Goal: Check status: Check status

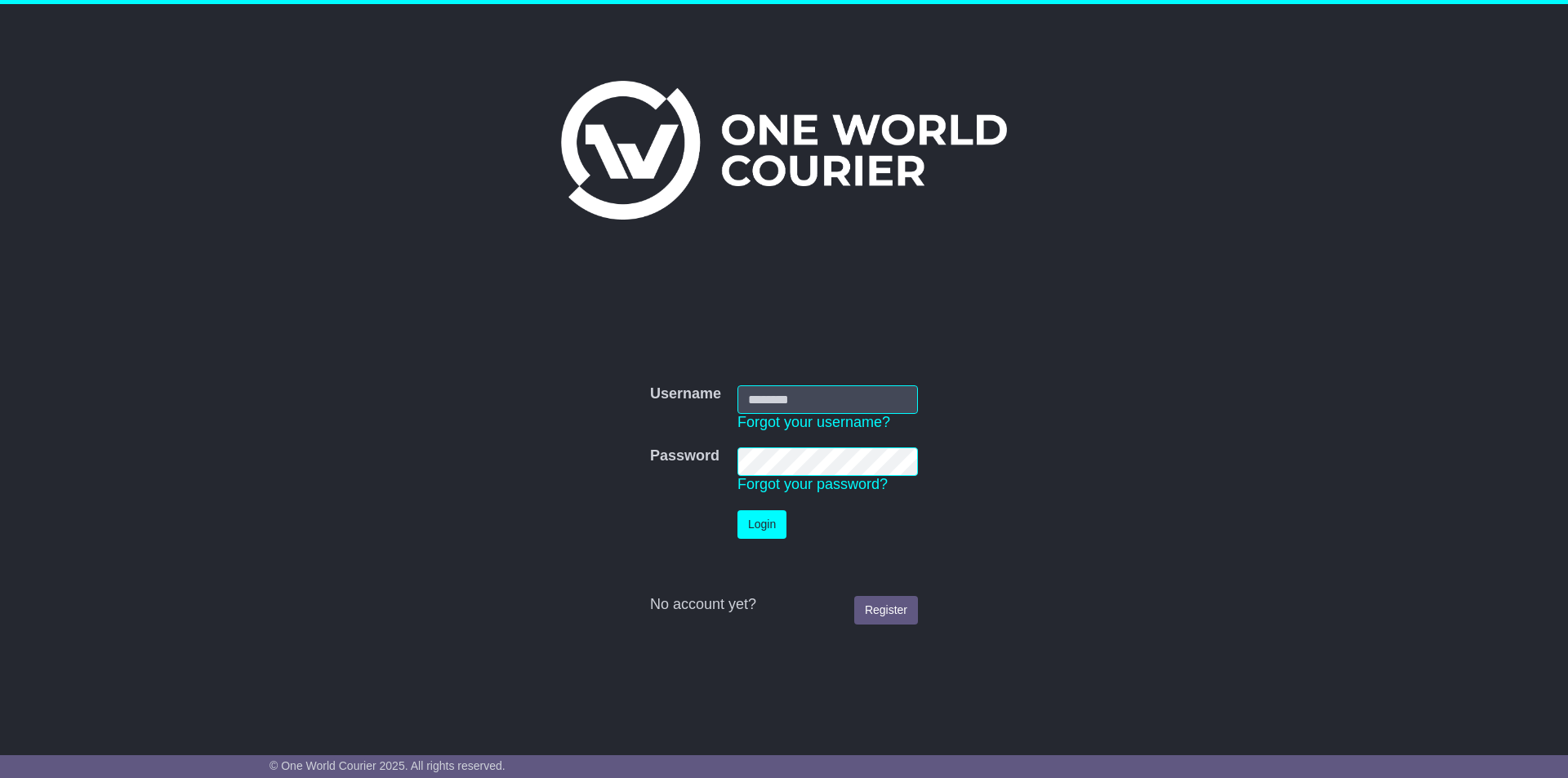
type input "**********"
click at [766, 526] on button "Login" at bounding box center [761, 524] width 49 height 28
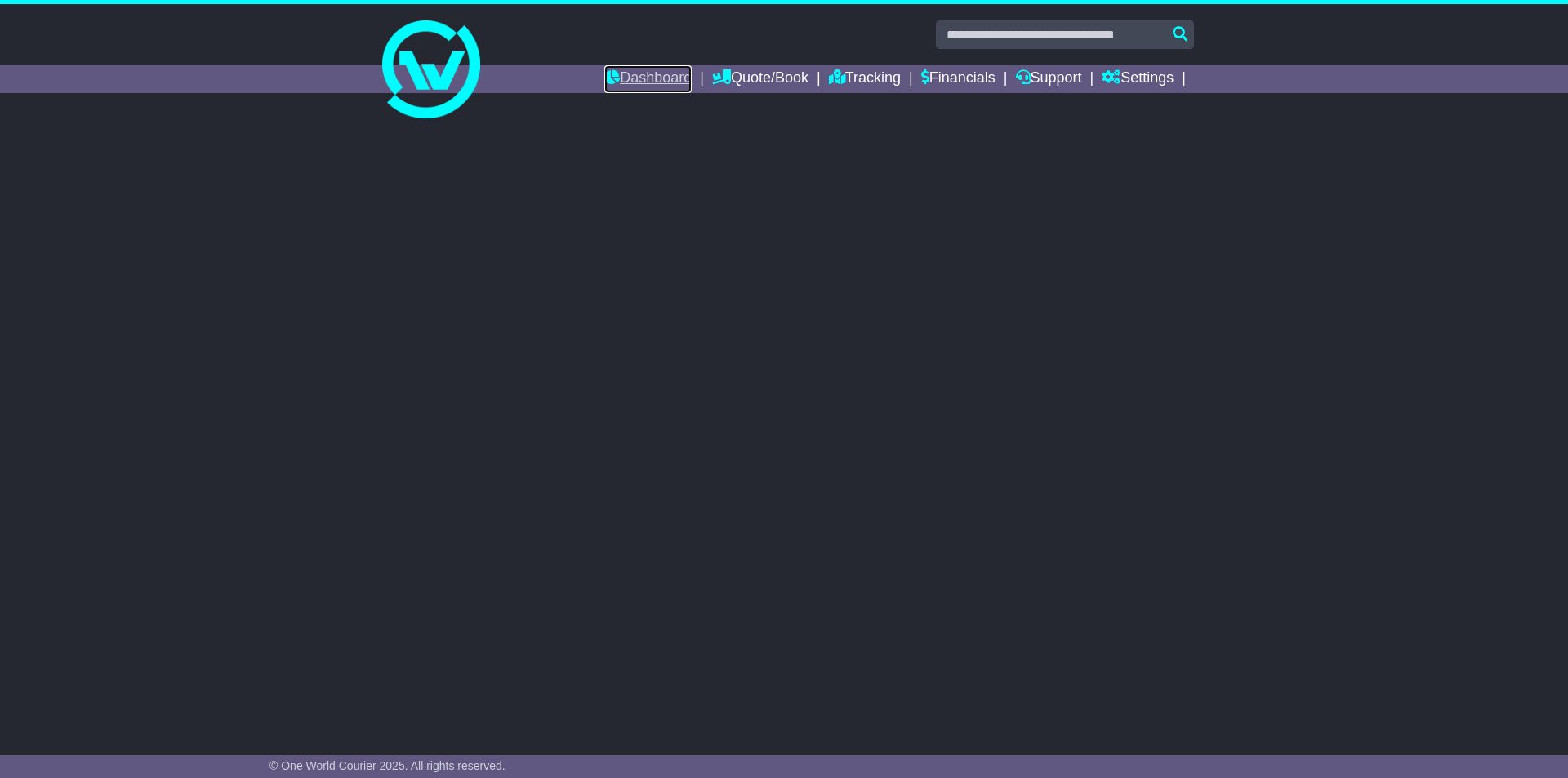
click at [643, 81] on link "Dashboard" at bounding box center [648, 79] width 87 height 27
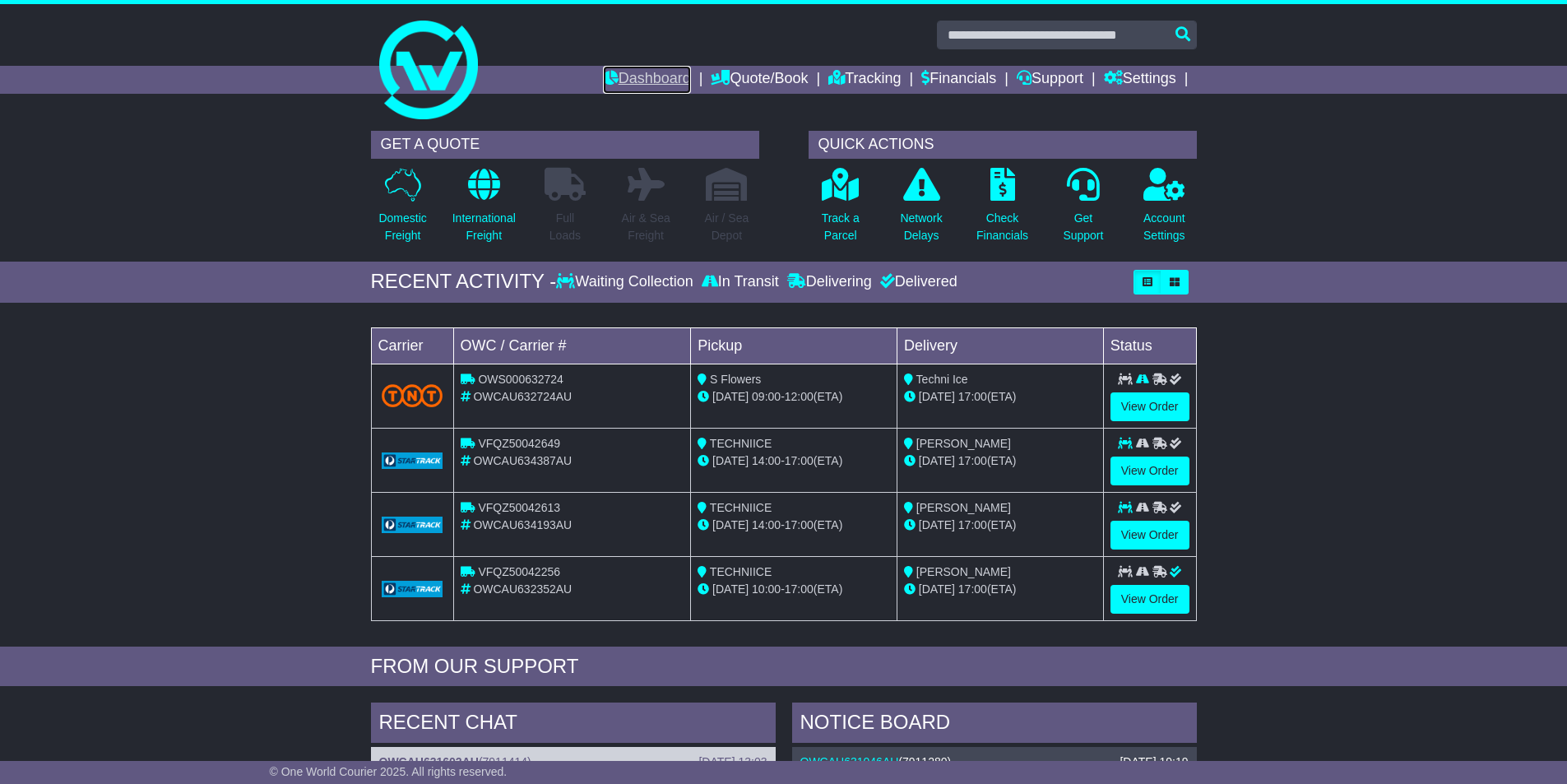
click at [627, 79] on link "Dashboard" at bounding box center [647, 79] width 88 height 28
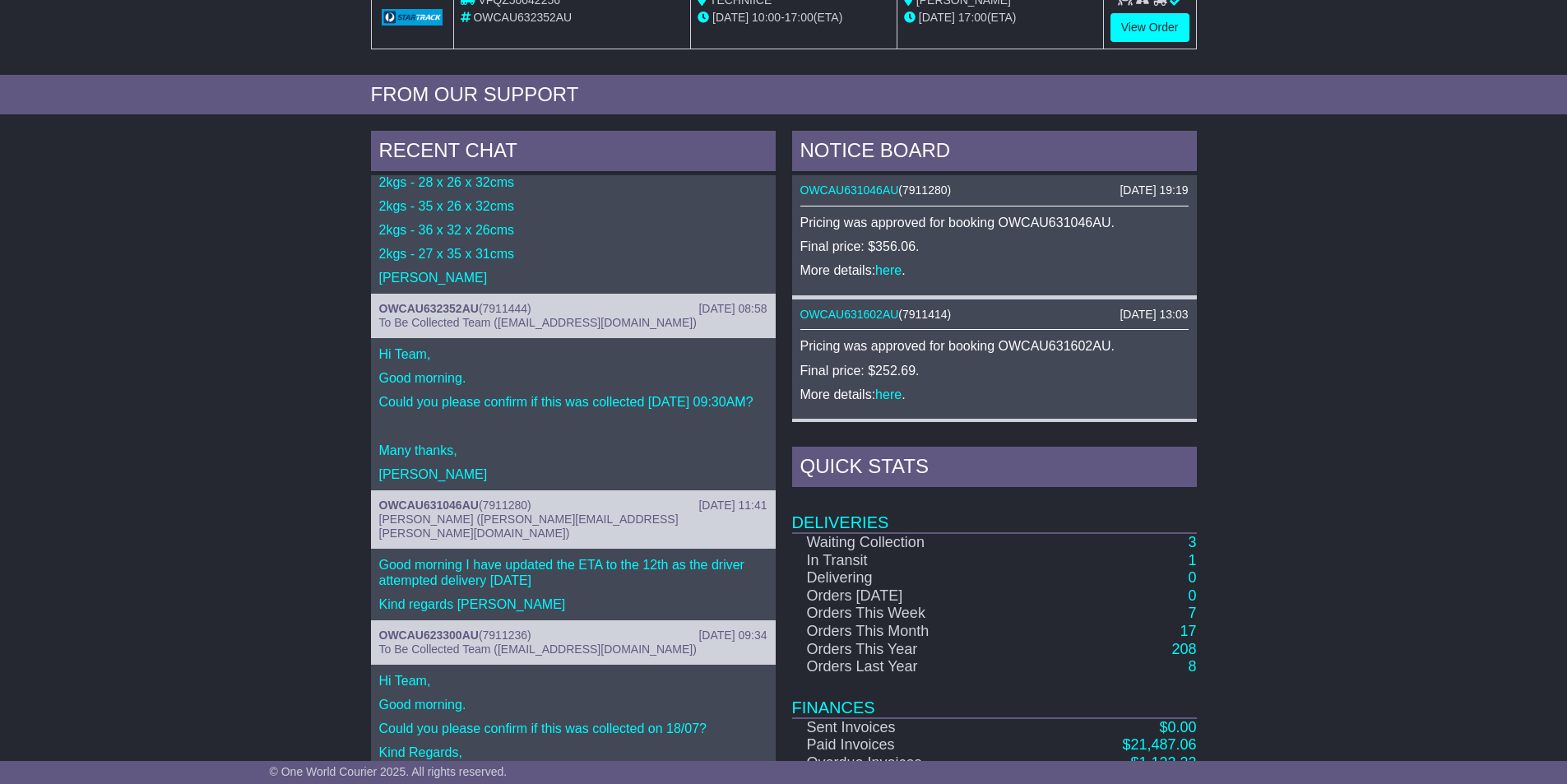
scroll to position [168, 0]
click at [428, 310] on link "OWCAU632352AU" at bounding box center [428, 308] width 99 height 13
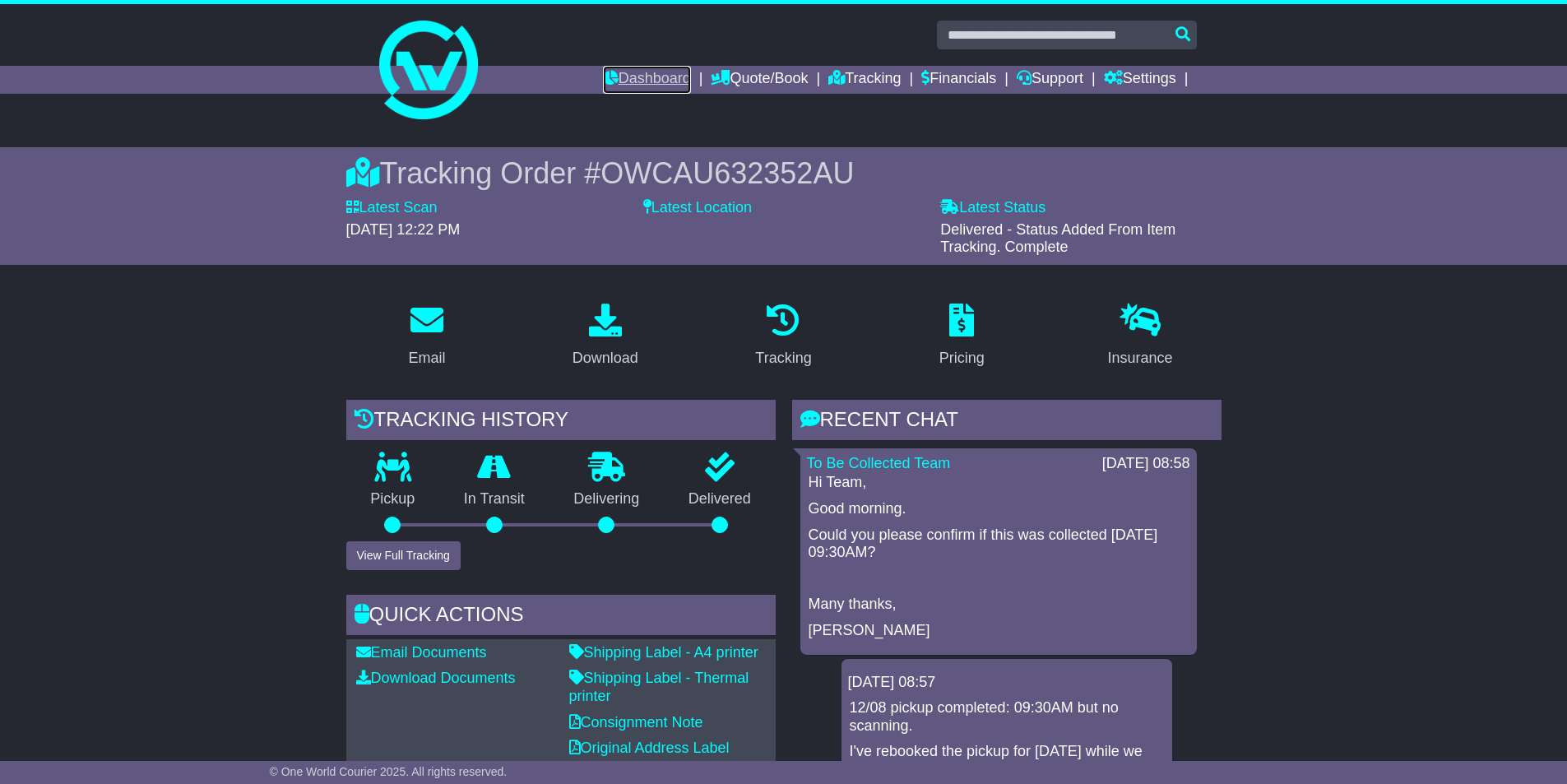
click at [634, 74] on link "Dashboard" at bounding box center [647, 79] width 88 height 28
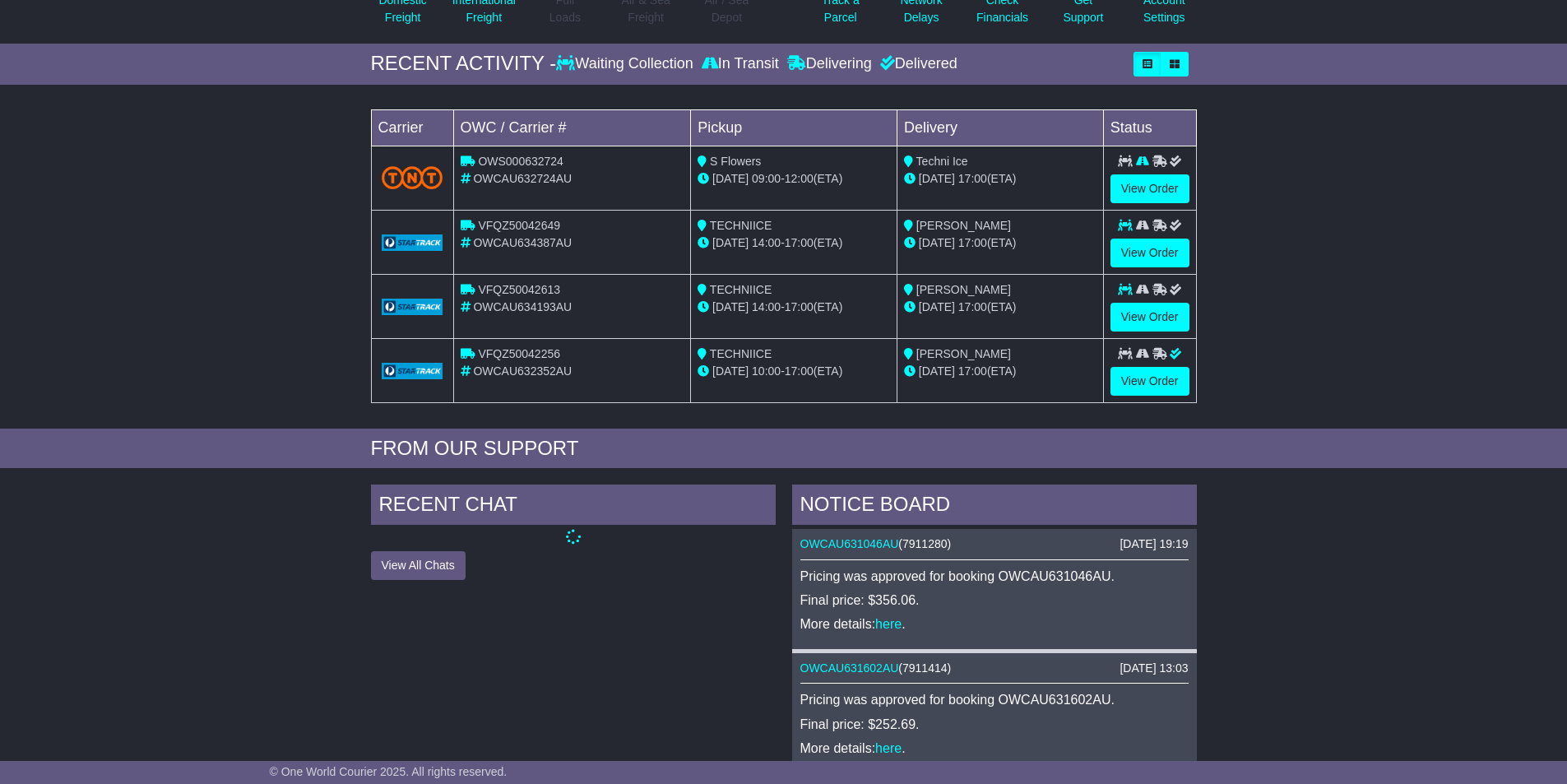
scroll to position [247, 0]
